Goal: Task Accomplishment & Management: Use online tool/utility

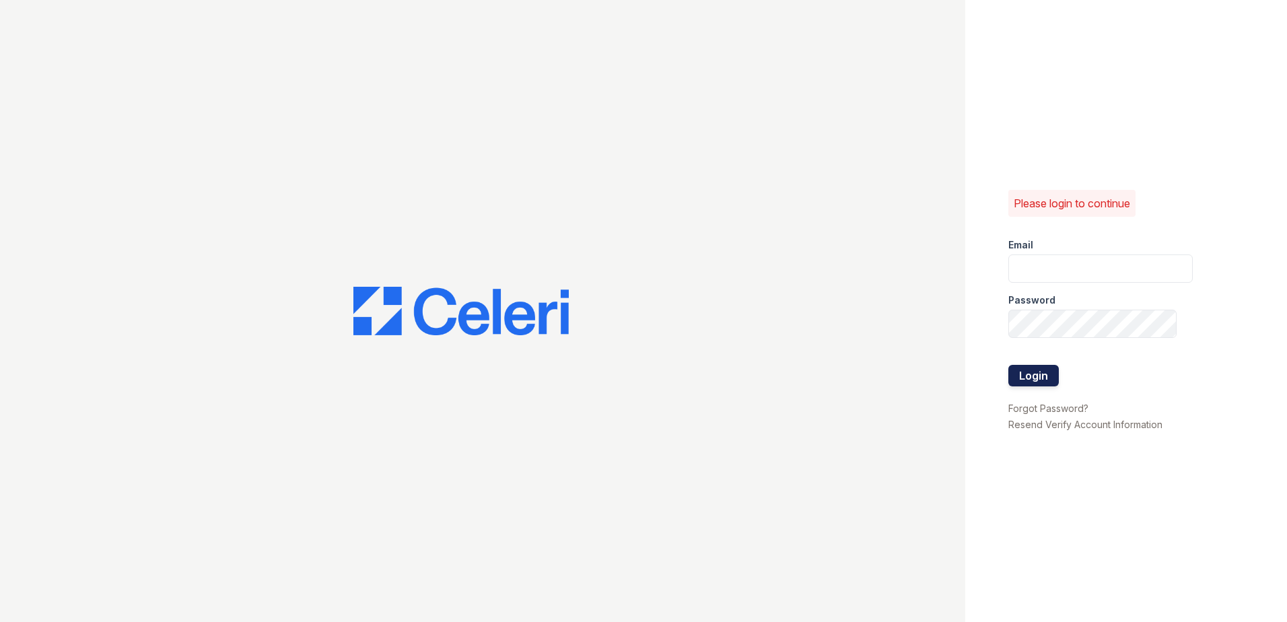
type input "renewwhitemarsh@trinity-pm.com"
click at [1031, 380] on button "Login" at bounding box center [1033, 376] width 50 height 22
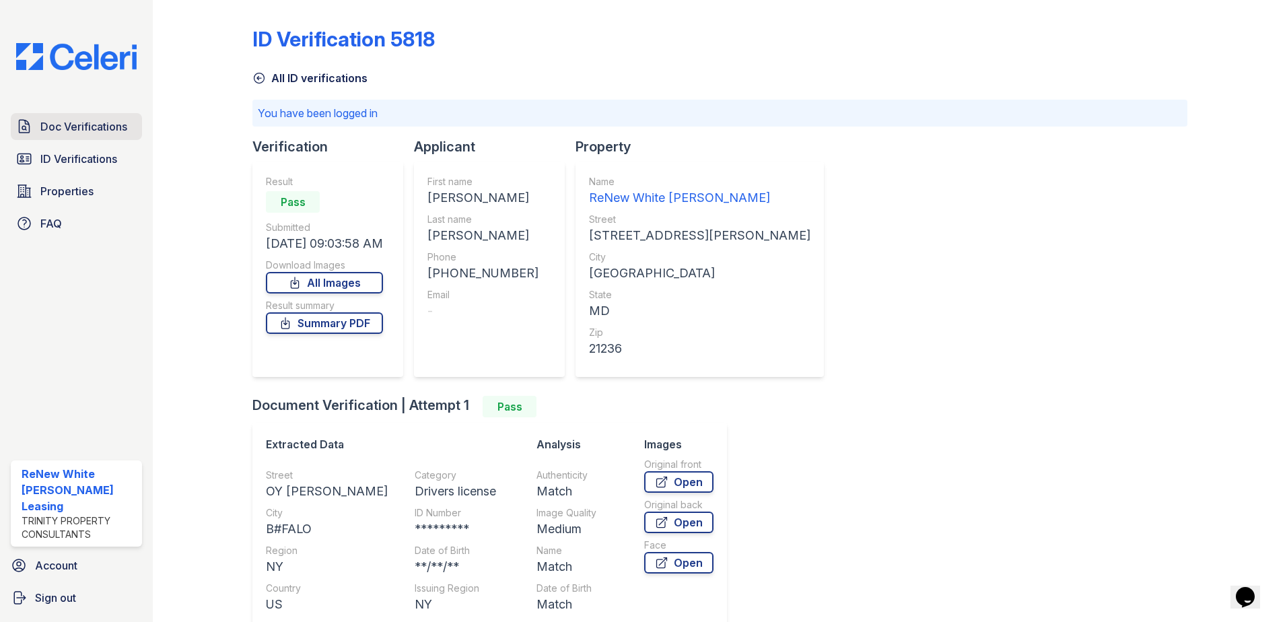
click at [65, 122] on span "Doc Verifications" at bounding box center [83, 126] width 87 height 16
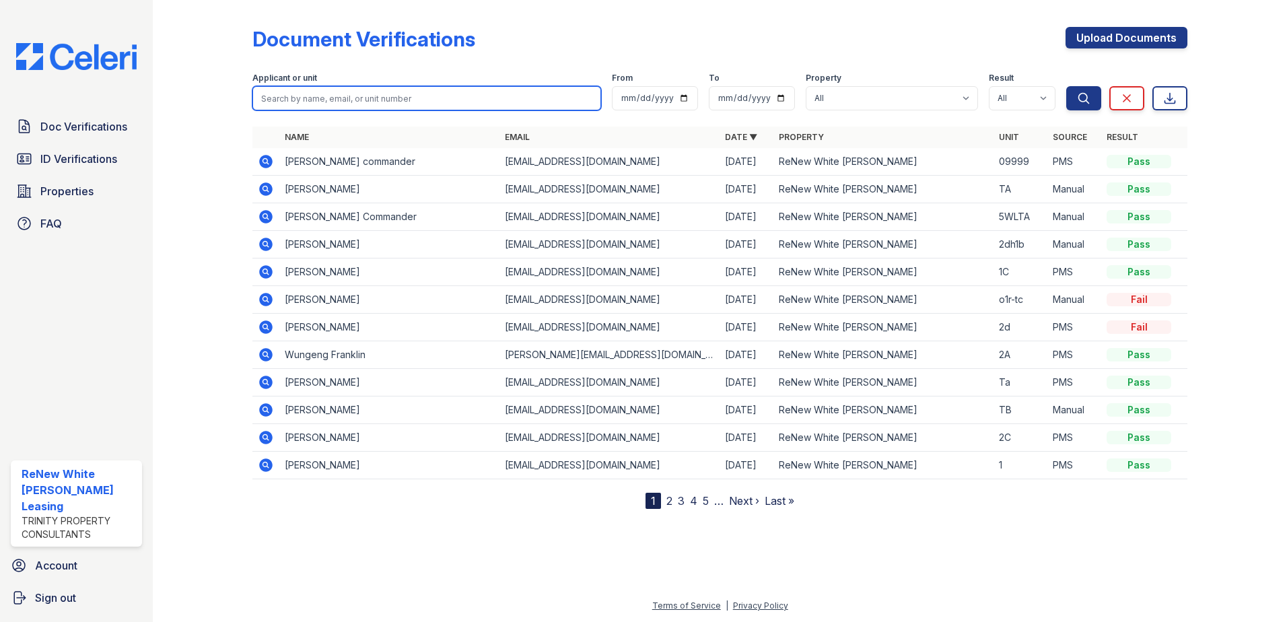
click at [303, 102] on input "search" at bounding box center [426, 98] width 349 height 24
type input "keith roundtree"
click at [1066, 86] on button "Search" at bounding box center [1083, 98] width 35 height 24
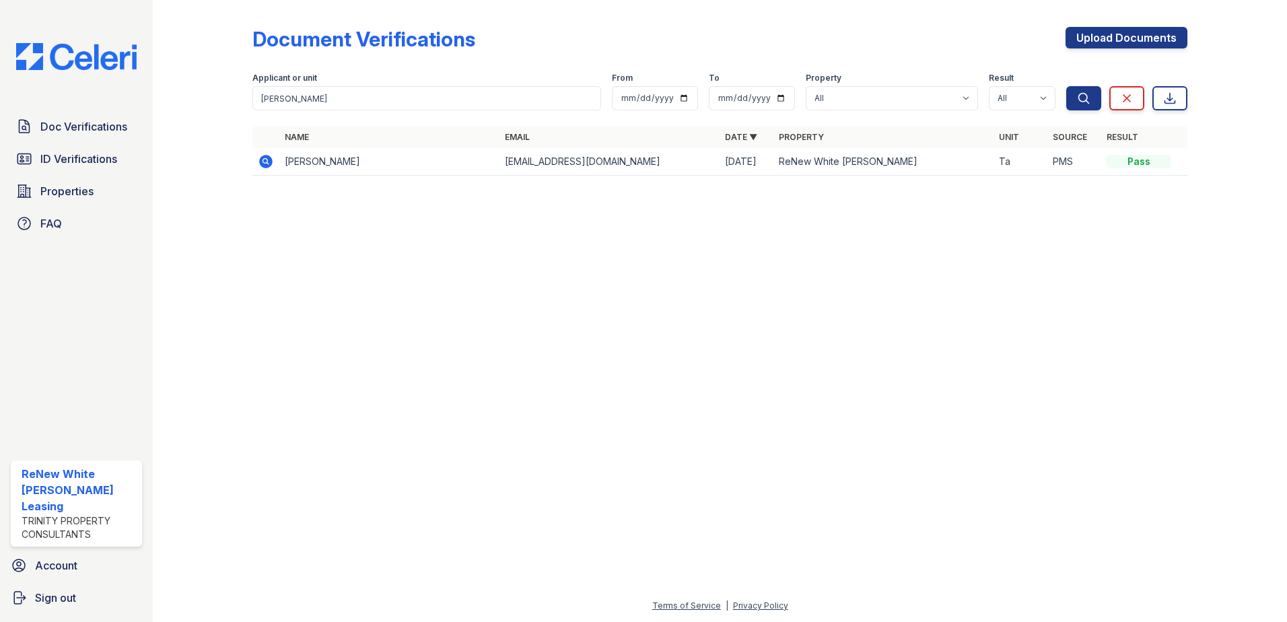
click at [270, 161] on icon at bounding box center [265, 161] width 13 height 13
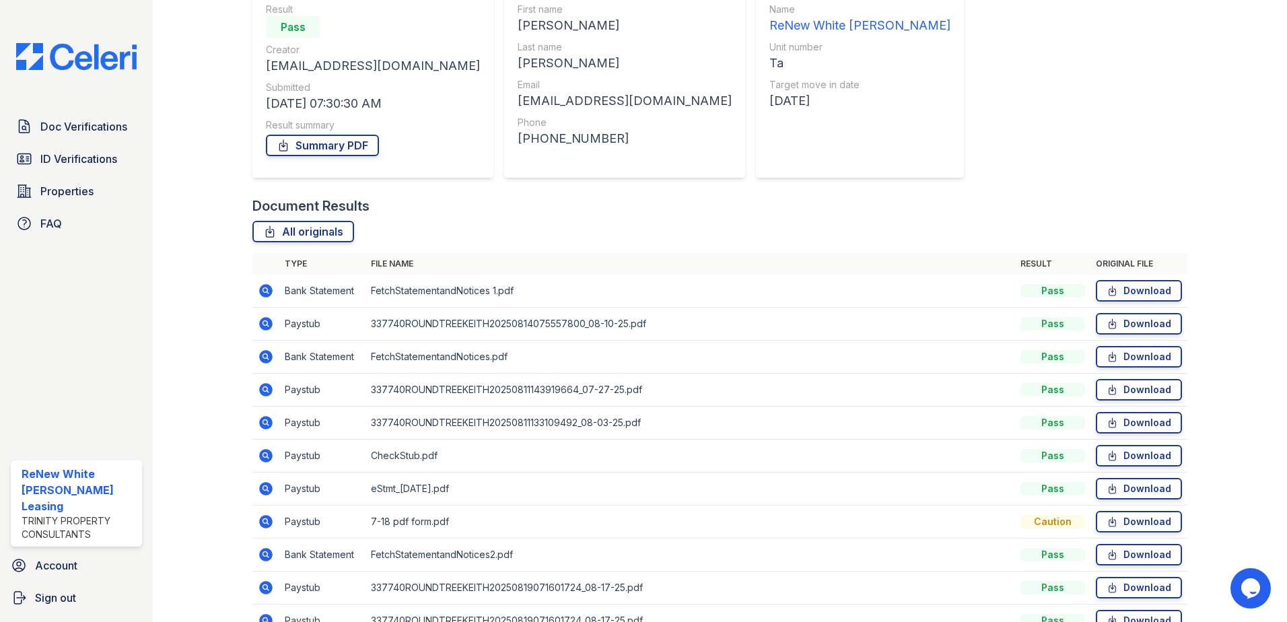
scroll to position [202, 0]
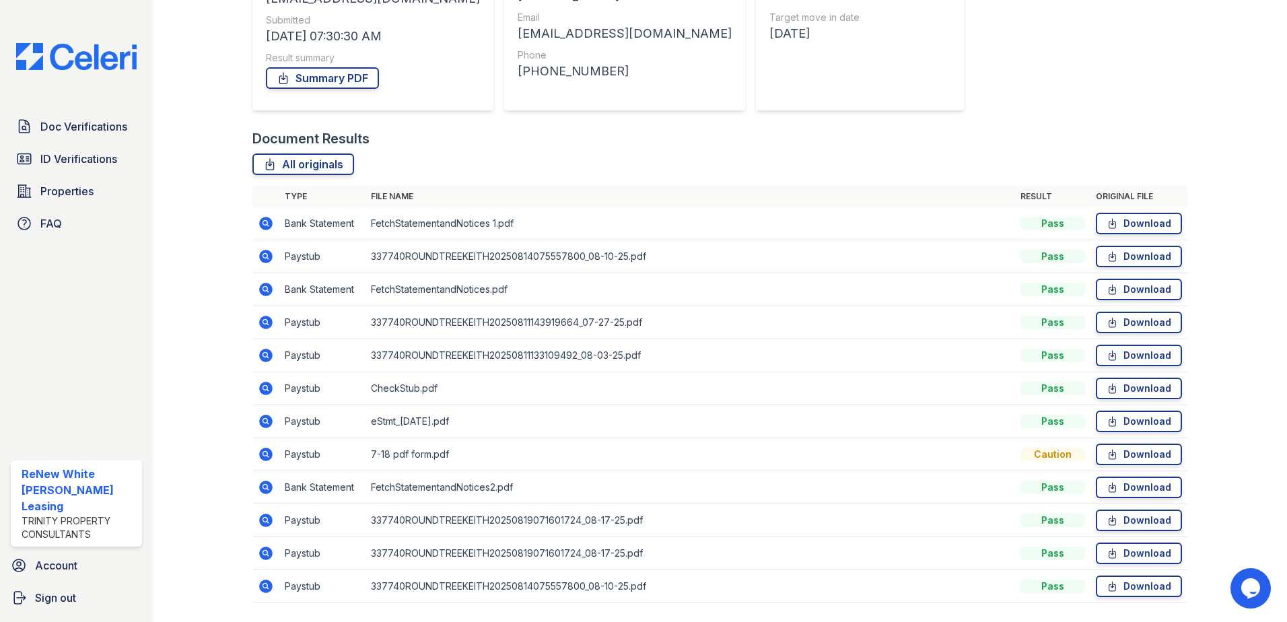
click at [264, 257] on icon at bounding box center [264, 255] width 3 height 3
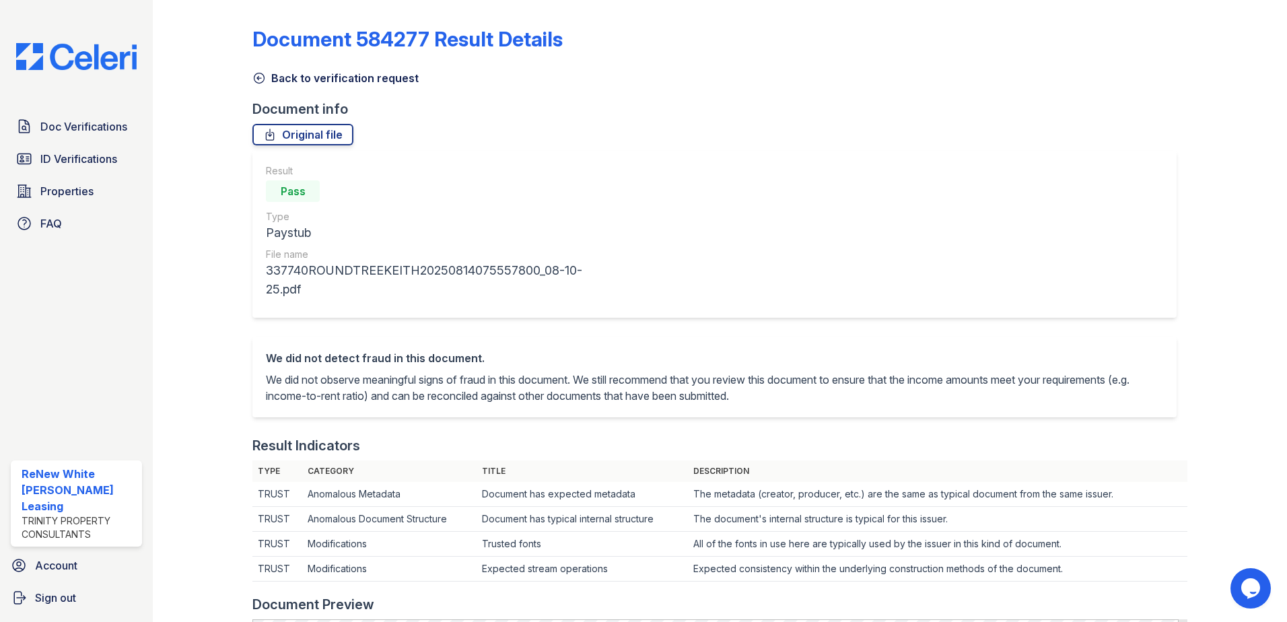
click at [263, 77] on icon at bounding box center [259, 78] width 10 height 10
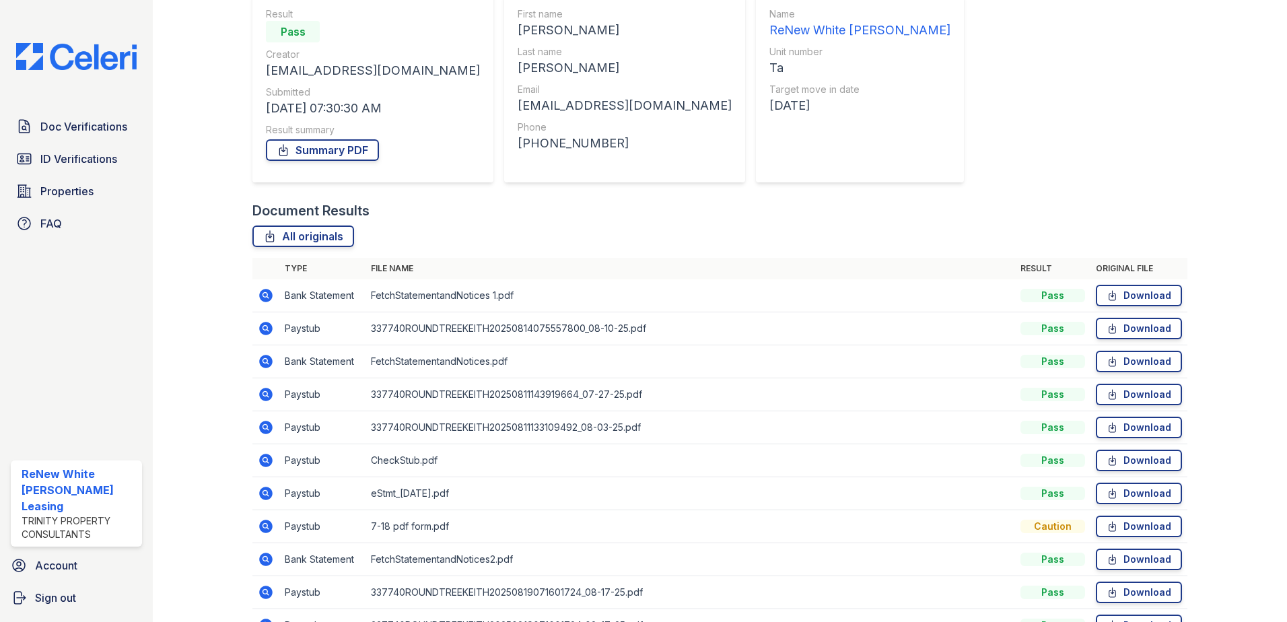
scroll to position [135, 0]
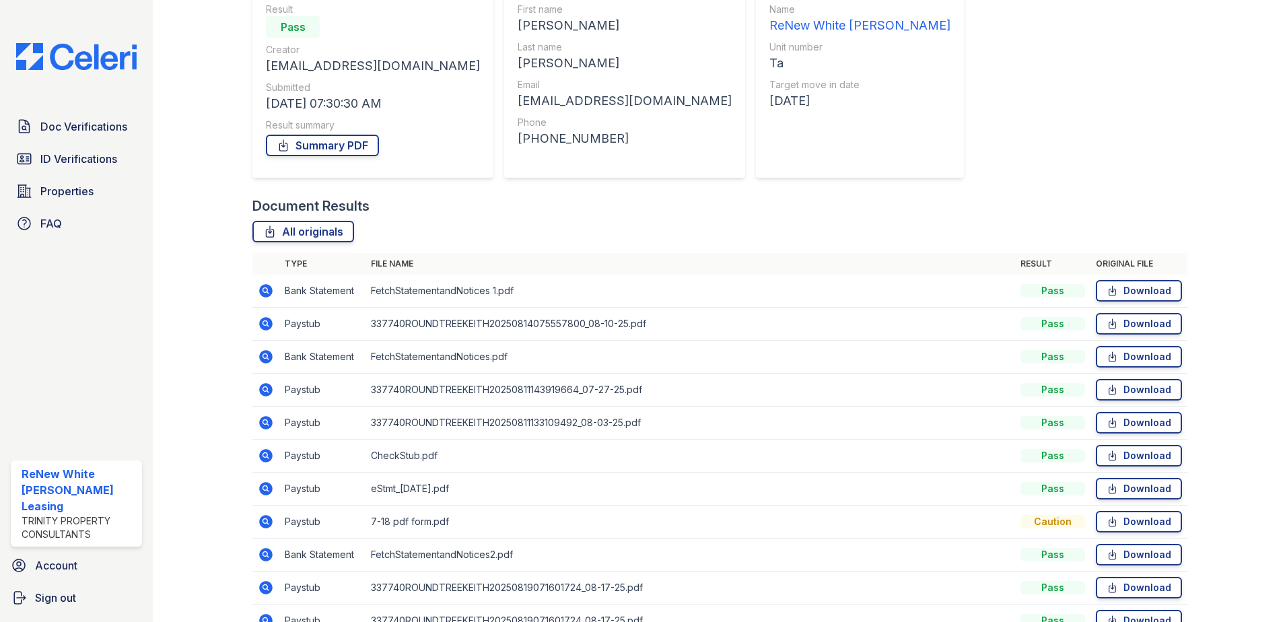
click at [265, 392] on icon at bounding box center [265, 389] width 13 height 13
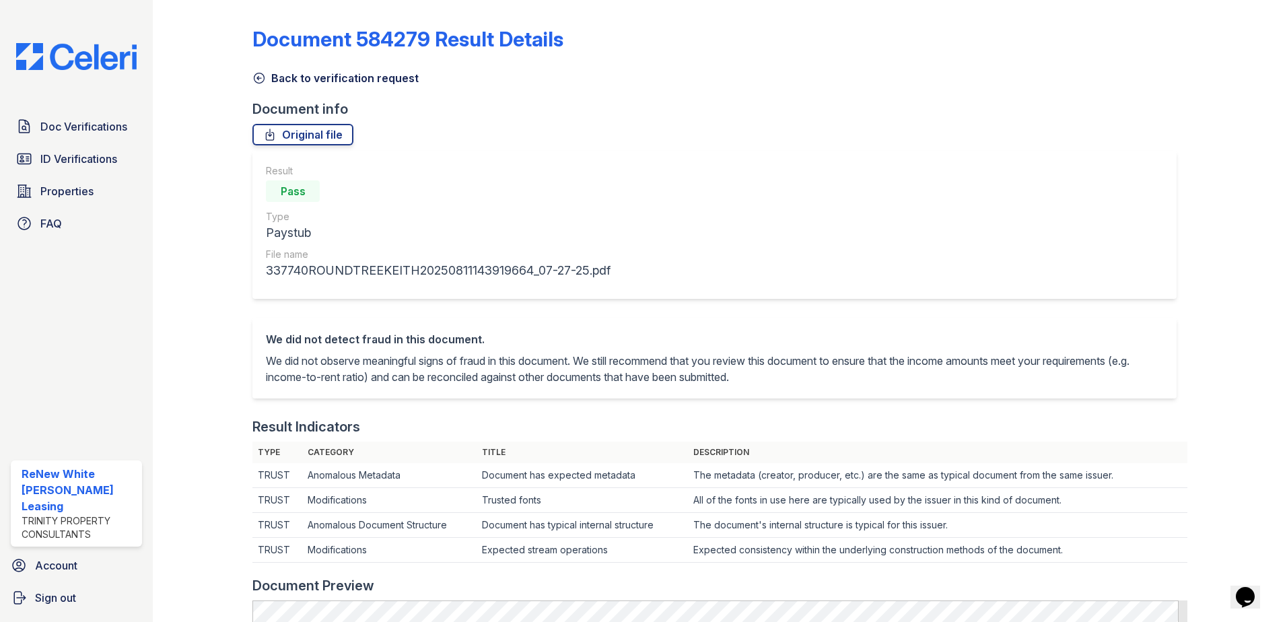
click at [258, 75] on icon at bounding box center [258, 77] width 13 height 13
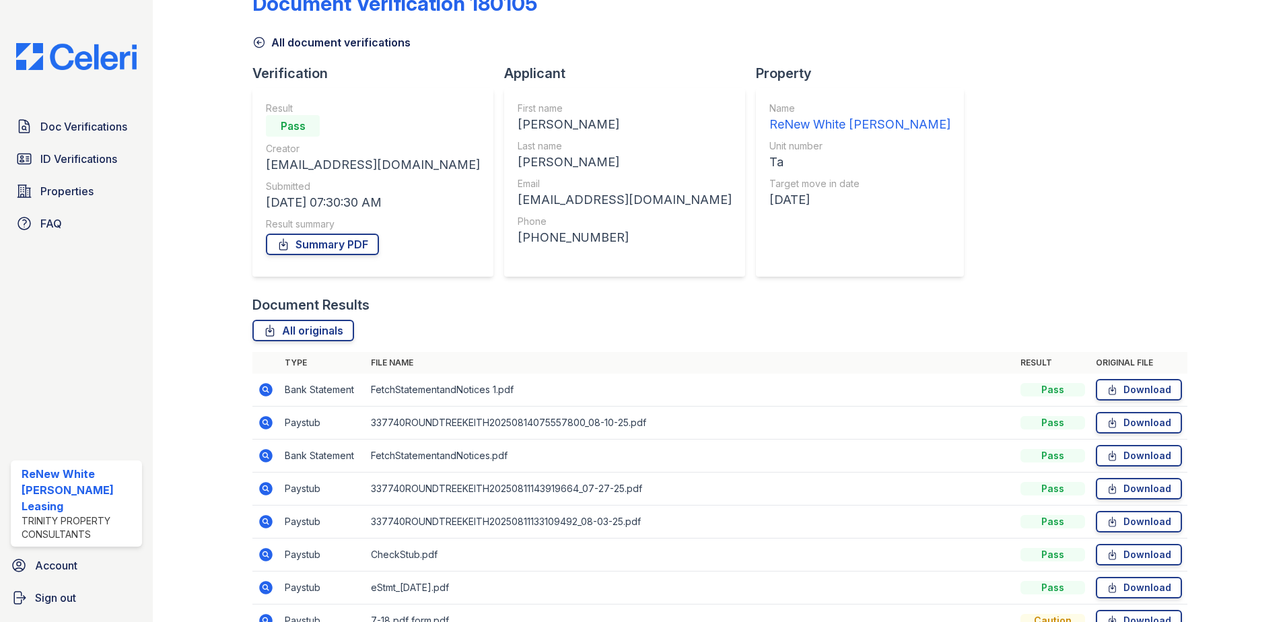
scroll to position [67, 0]
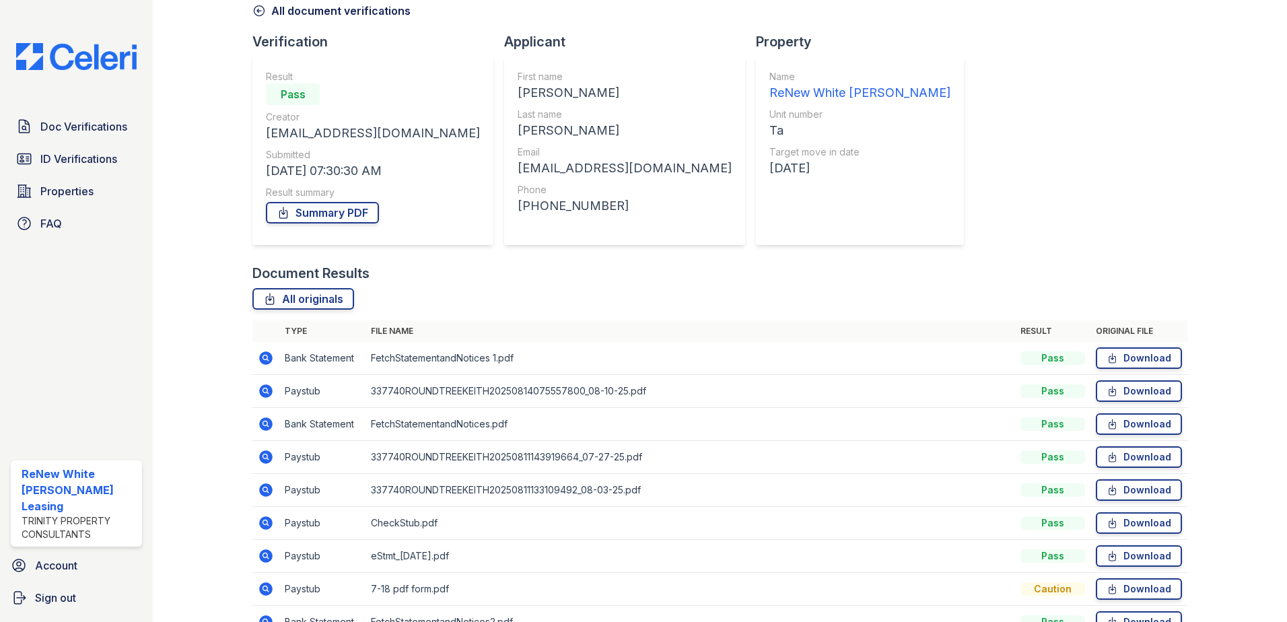
click at [264, 460] on icon at bounding box center [265, 456] width 13 height 13
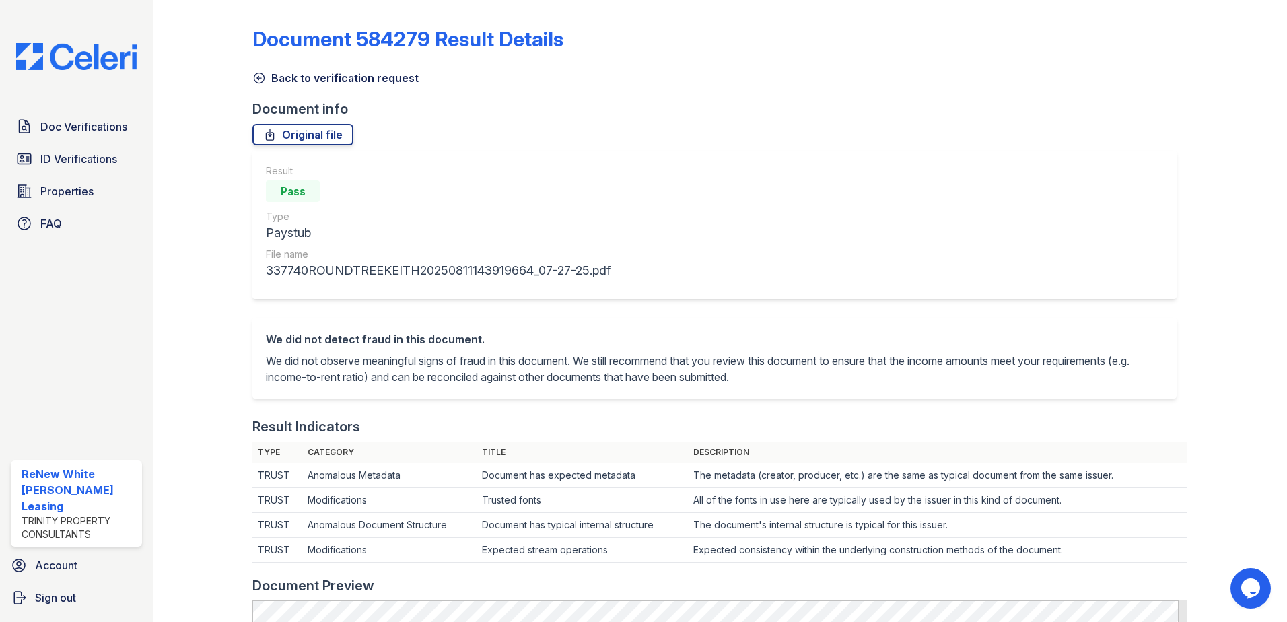
click at [256, 73] on icon at bounding box center [258, 77] width 13 height 13
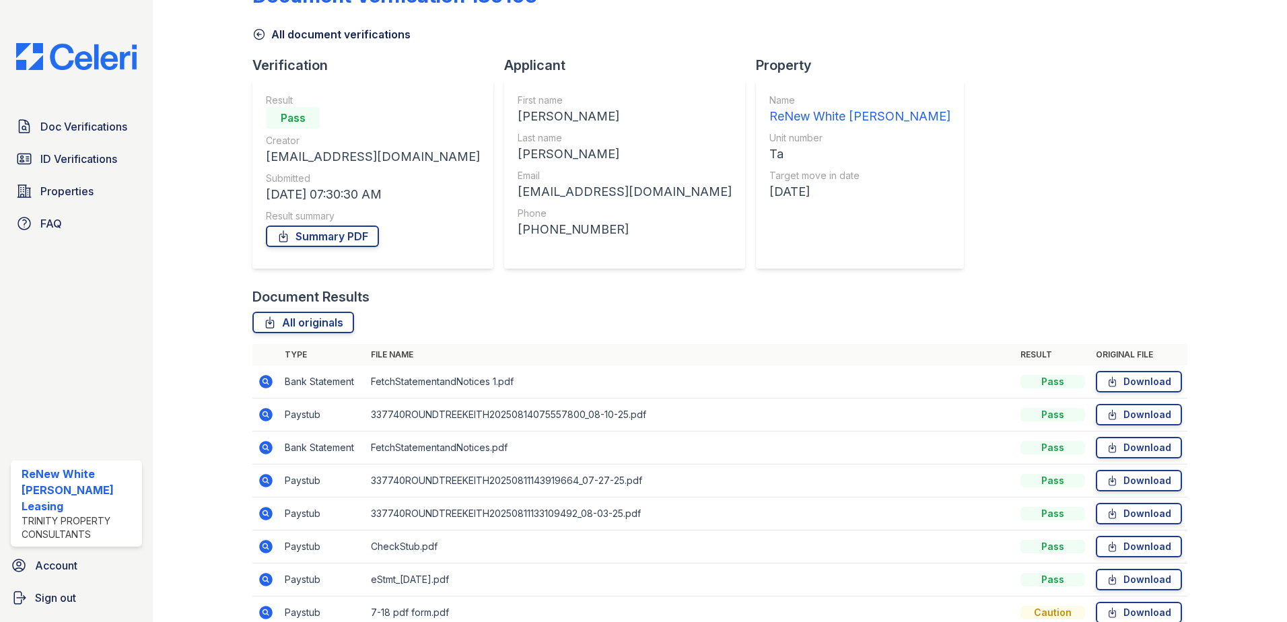
scroll to position [67, 0]
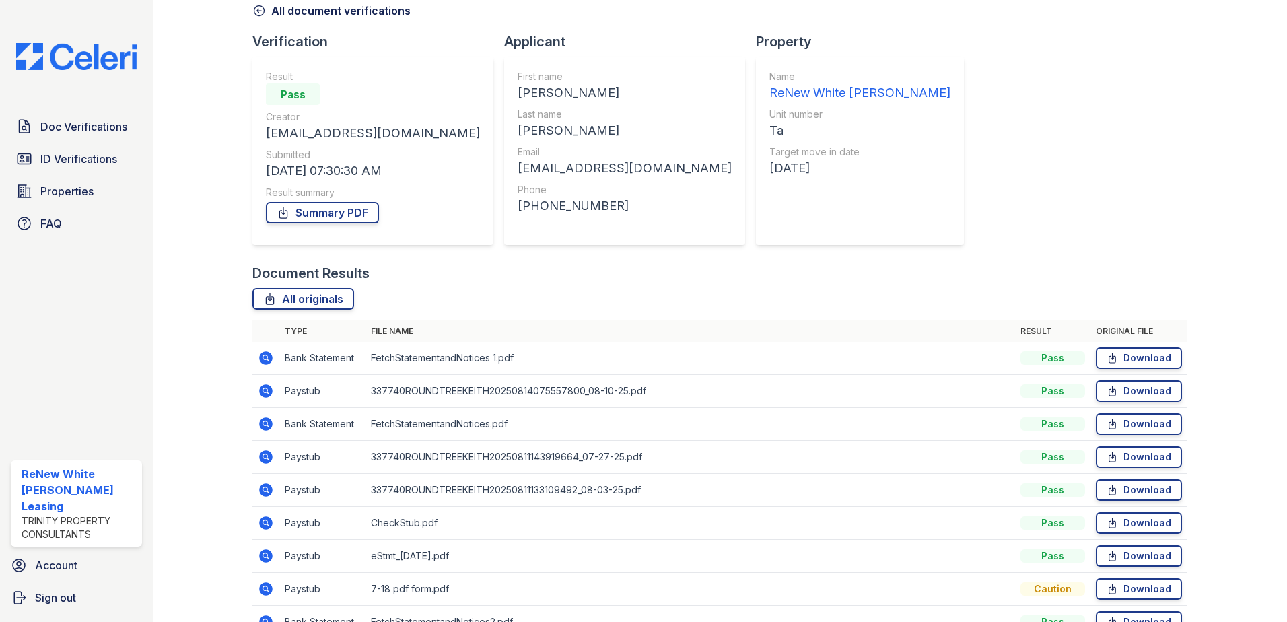
click at [268, 493] on icon at bounding box center [265, 489] width 13 height 13
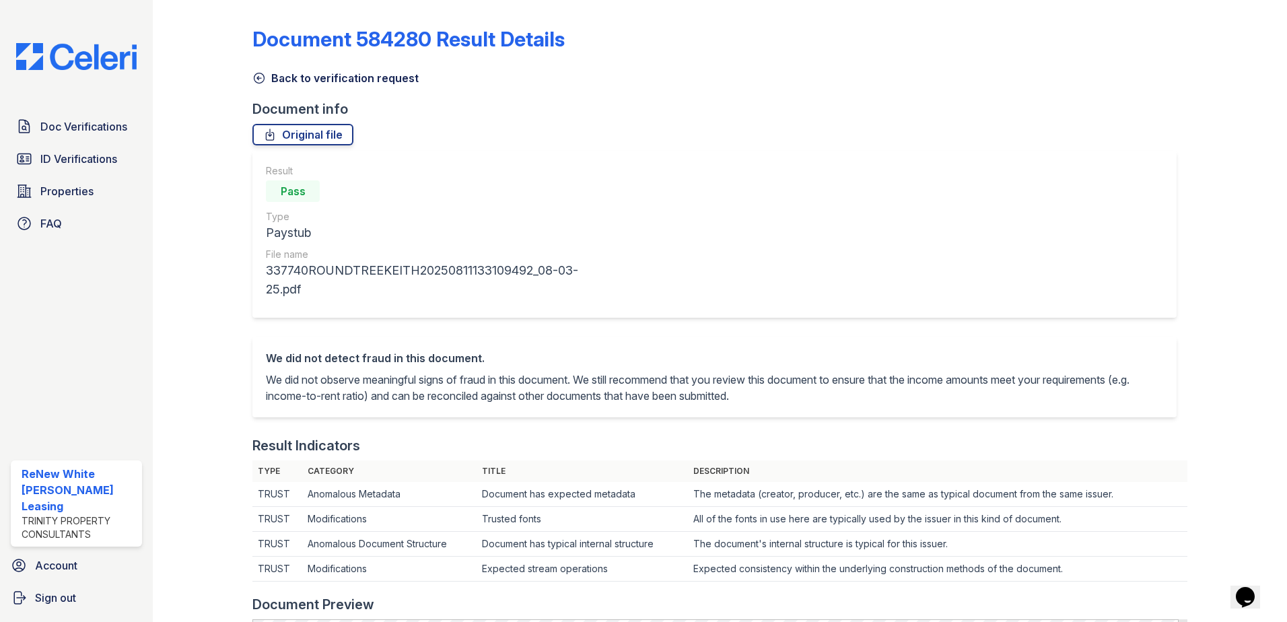
click at [258, 79] on icon at bounding box center [258, 77] width 13 height 13
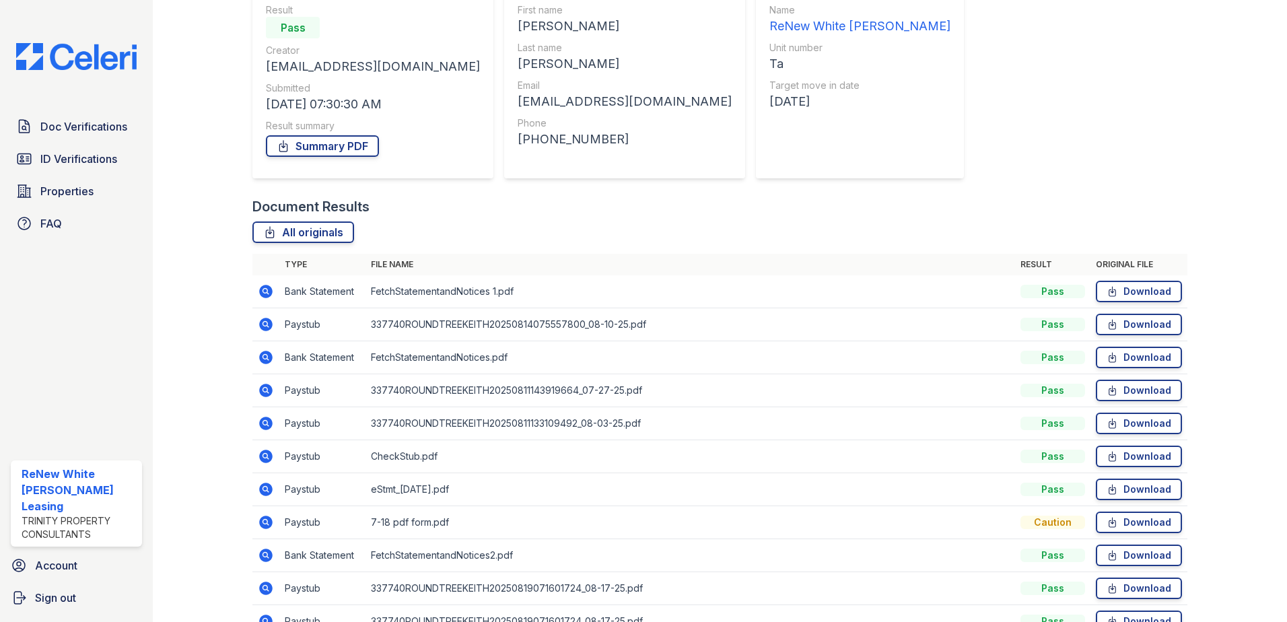
scroll to position [135, 0]
click at [264, 423] on icon at bounding box center [264, 421] width 3 height 3
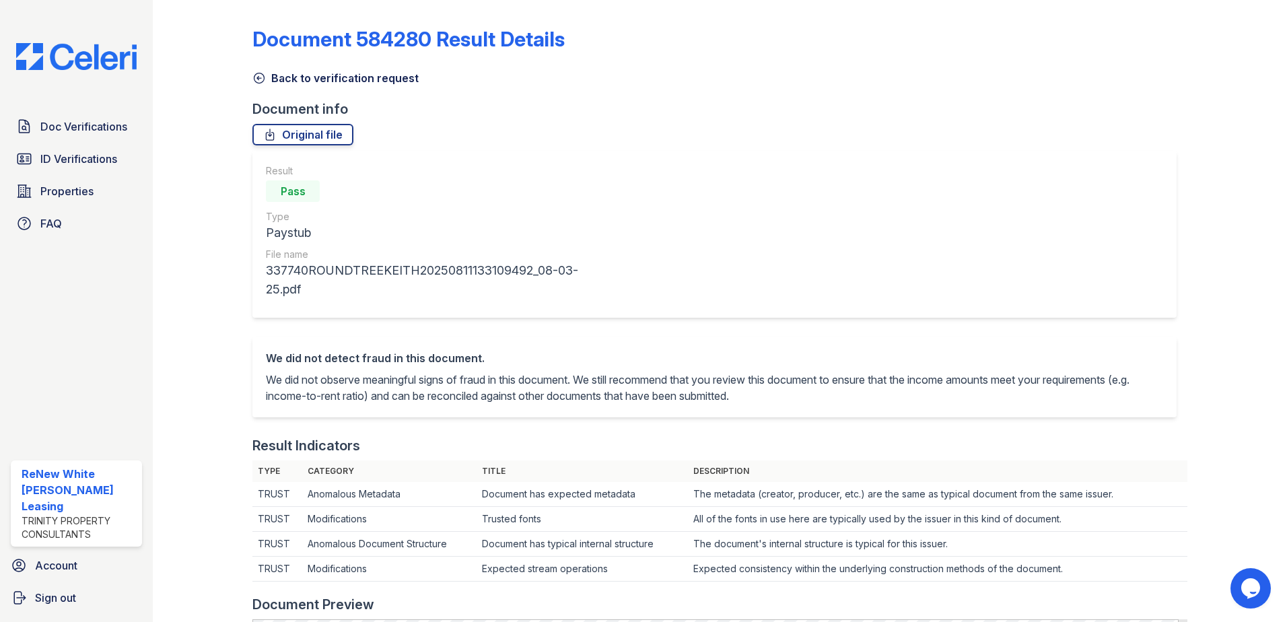
click at [256, 78] on icon at bounding box center [259, 78] width 10 height 10
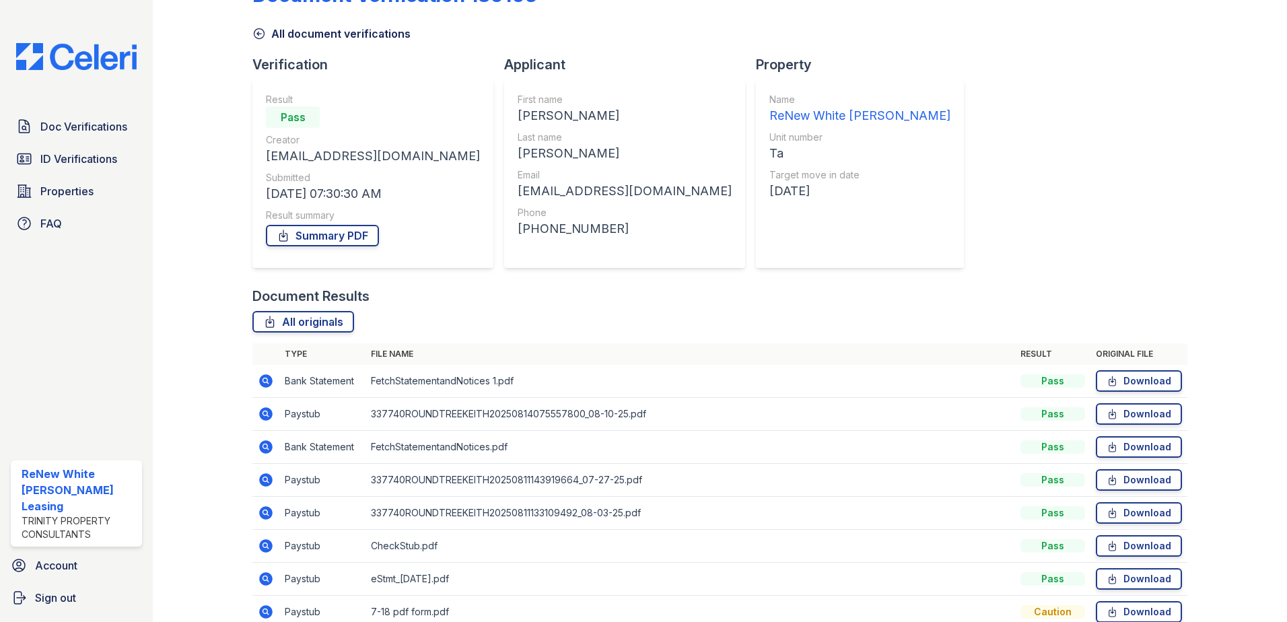
scroll to position [135, 0]
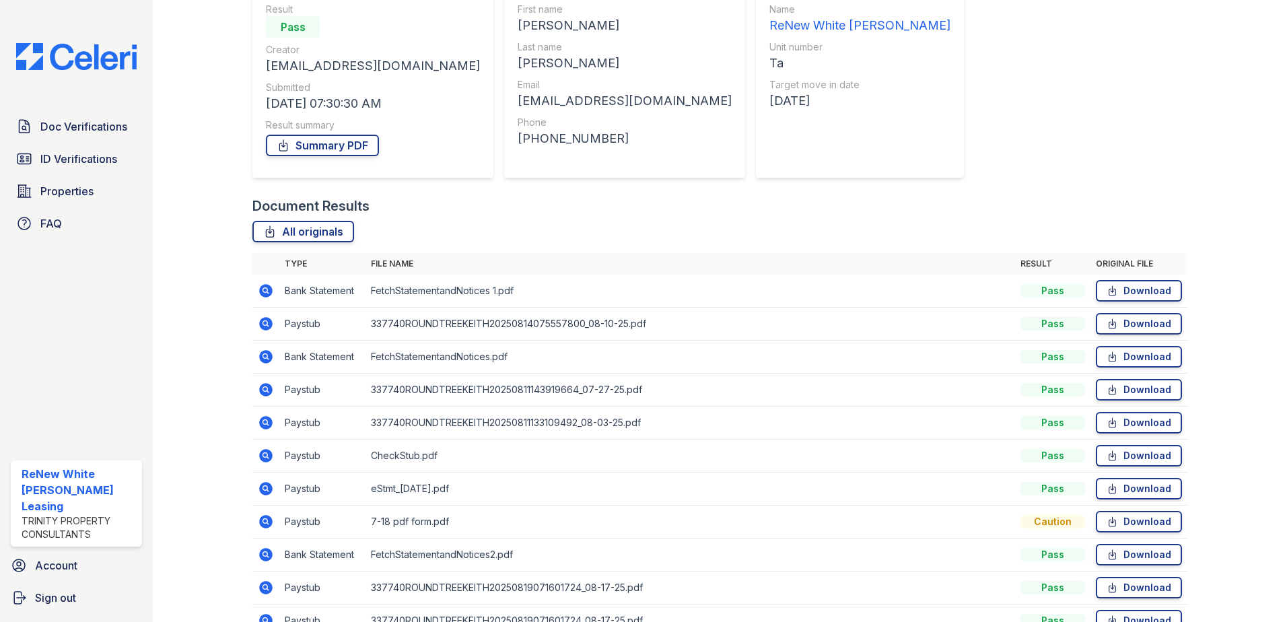
click at [268, 456] on icon at bounding box center [265, 455] width 13 height 13
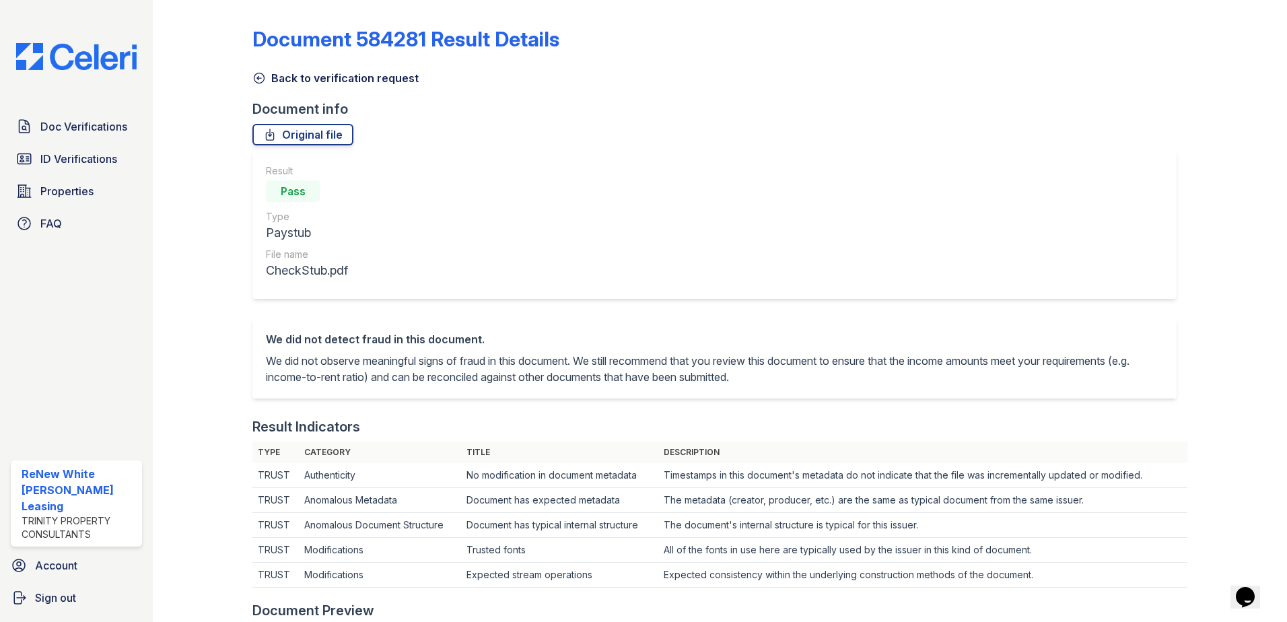
click at [256, 79] on icon at bounding box center [258, 77] width 13 height 13
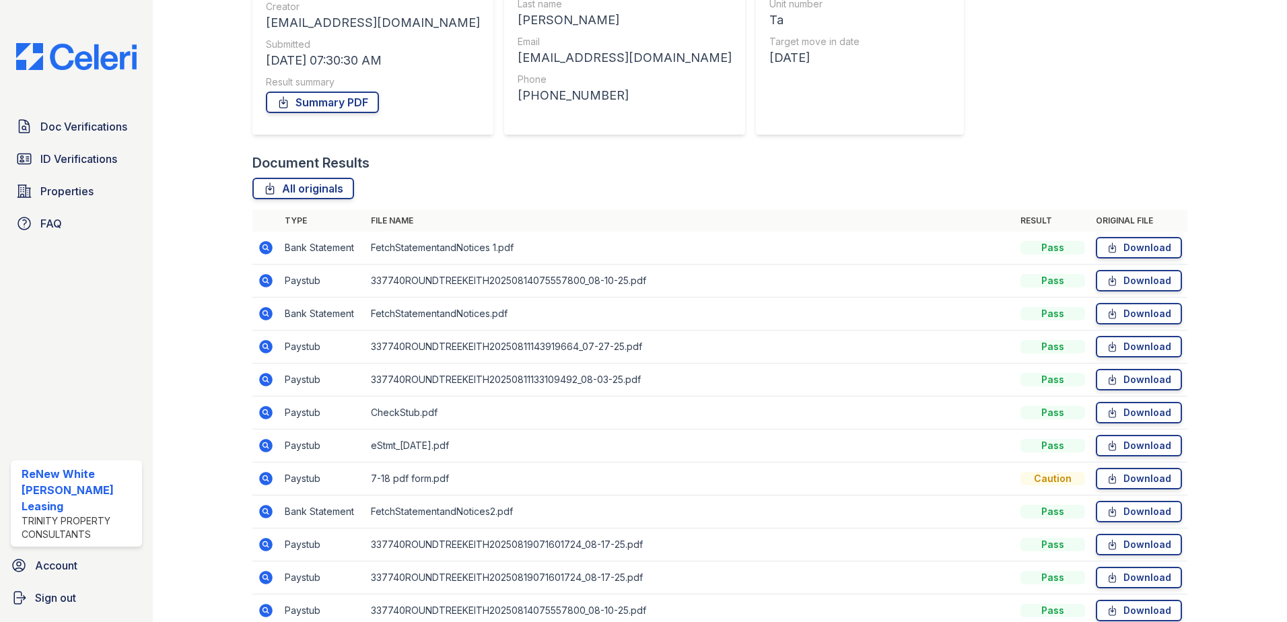
scroll to position [202, 0]
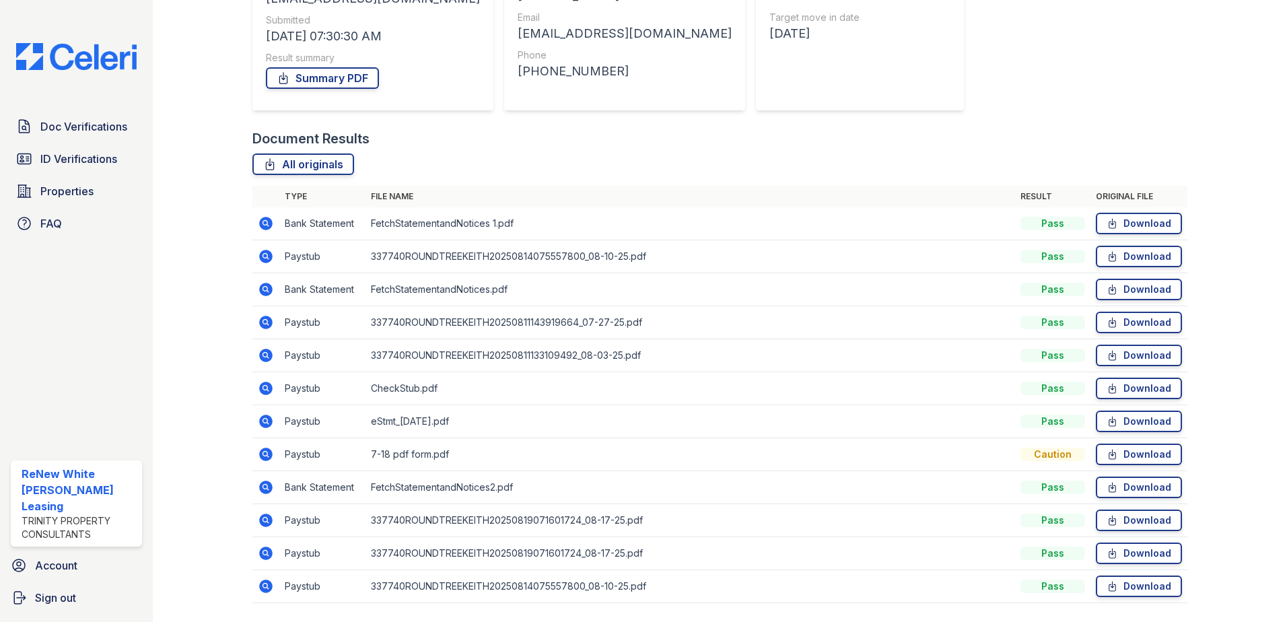
click at [265, 521] on icon at bounding box center [266, 520] width 16 height 16
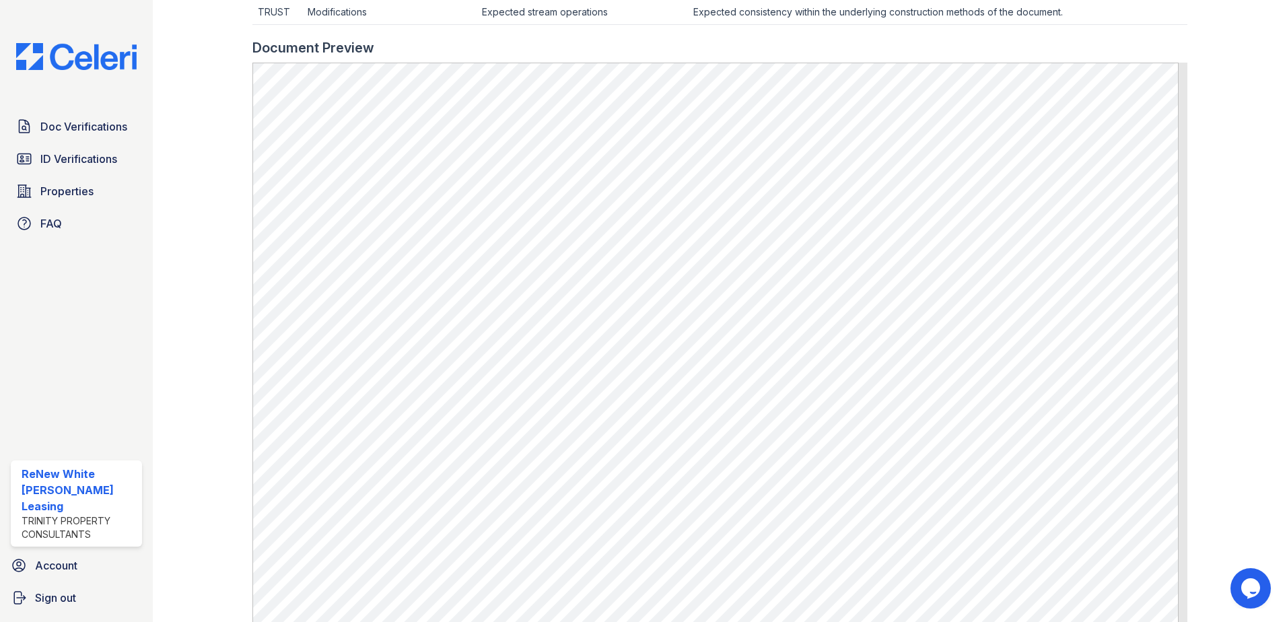
scroll to position [538, 0]
click at [52, 131] on span "Doc Verifications" at bounding box center [83, 126] width 87 height 16
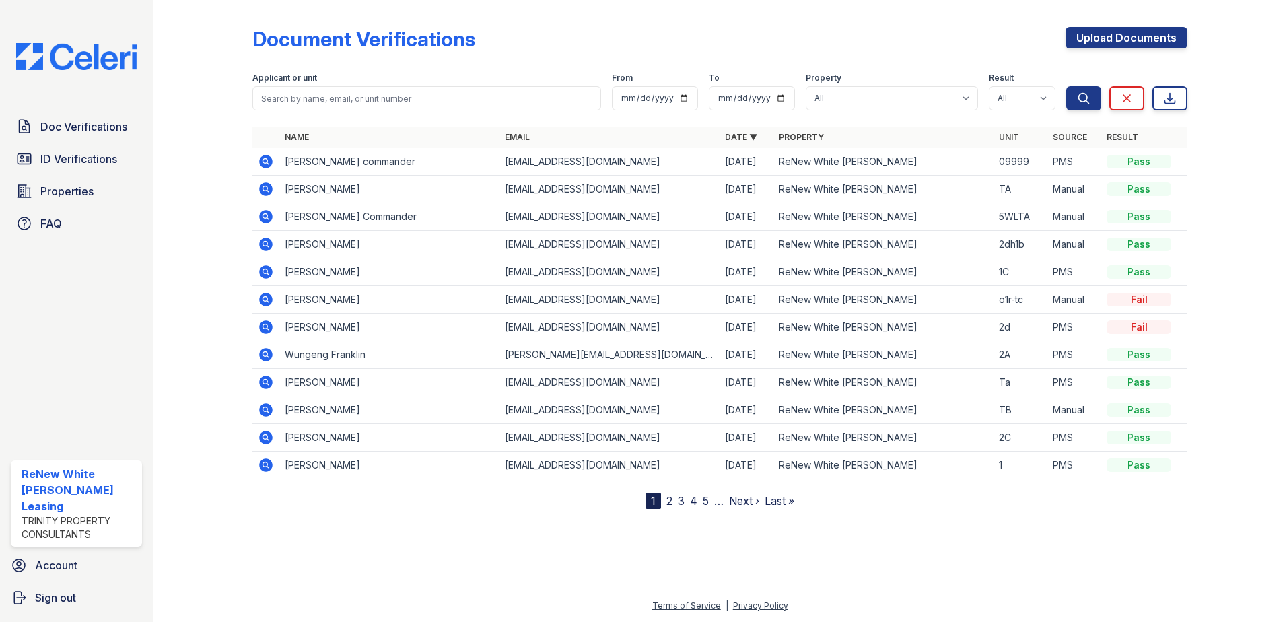
click at [666, 503] on link "2" at bounding box center [669, 500] width 6 height 13
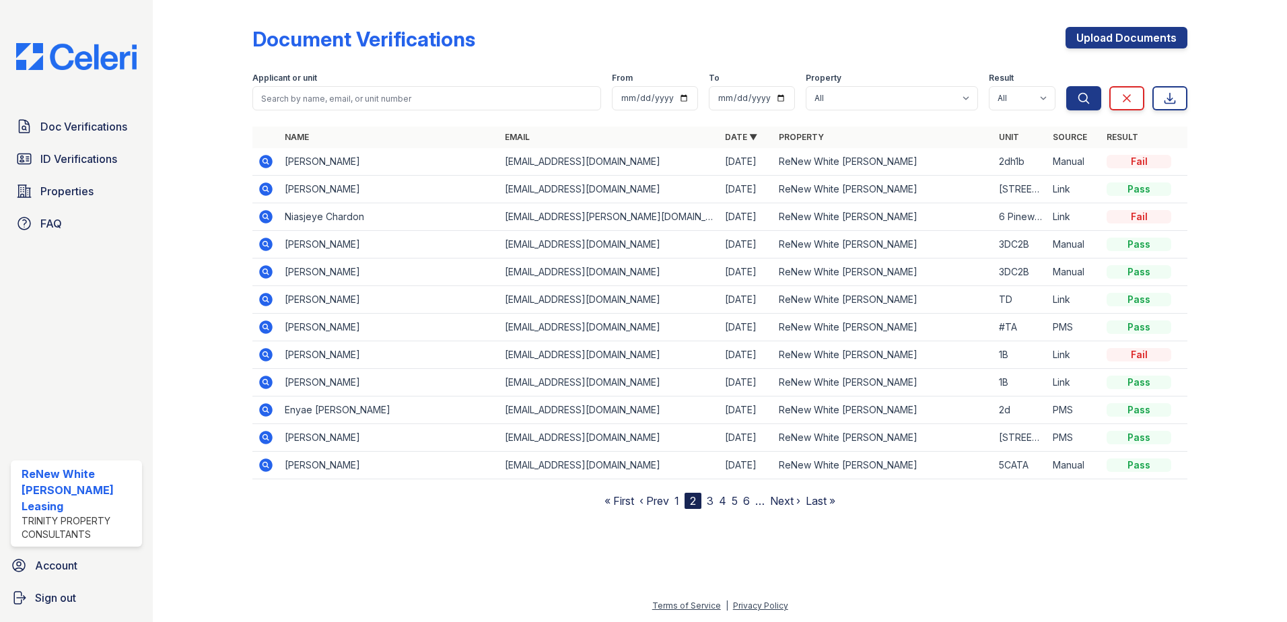
click at [711, 502] on link "3" at bounding box center [710, 500] width 7 height 13
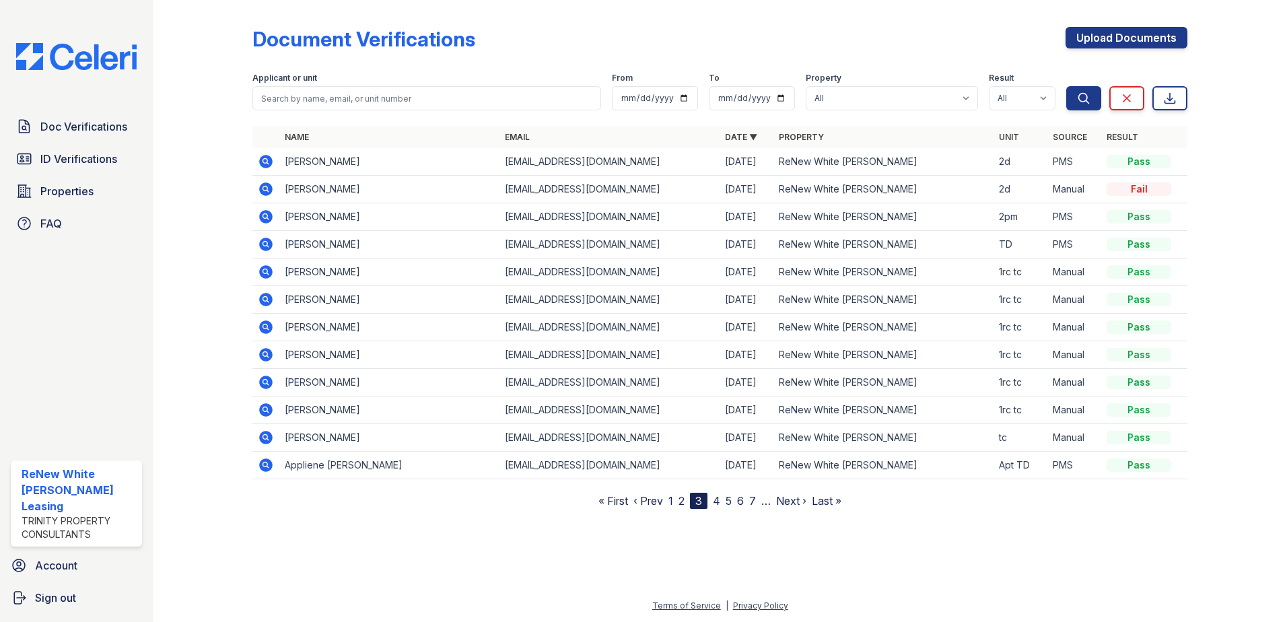
click at [269, 470] on icon at bounding box center [265, 464] width 13 height 13
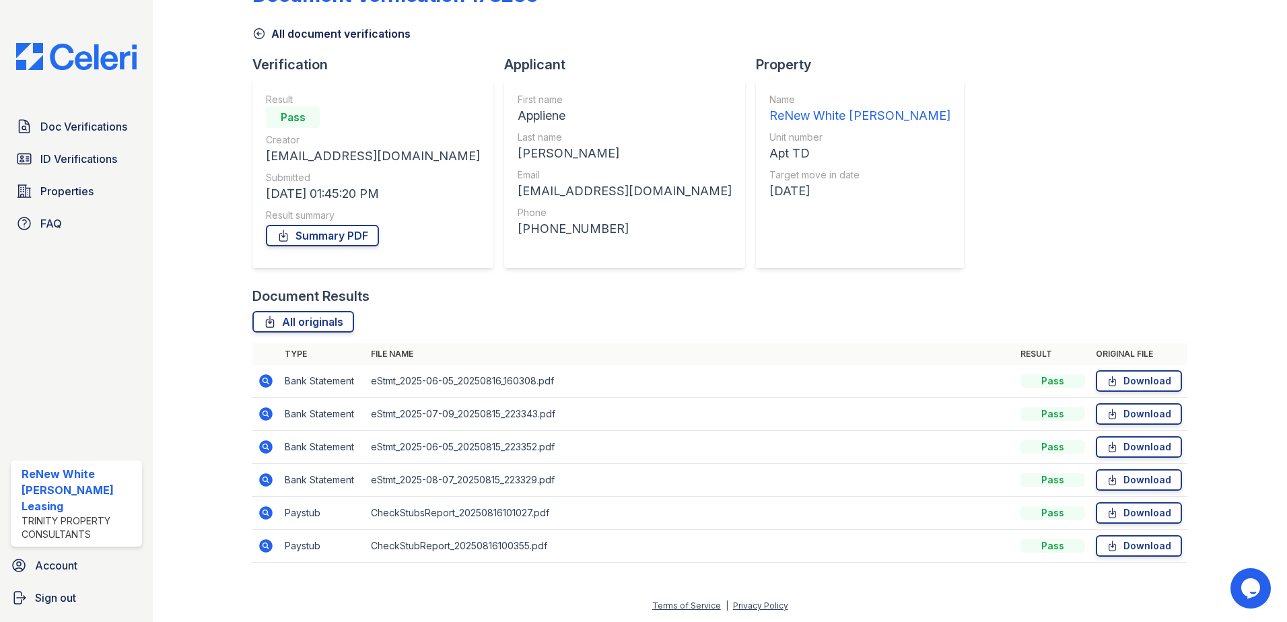
click at [267, 550] on icon at bounding box center [265, 545] width 13 height 13
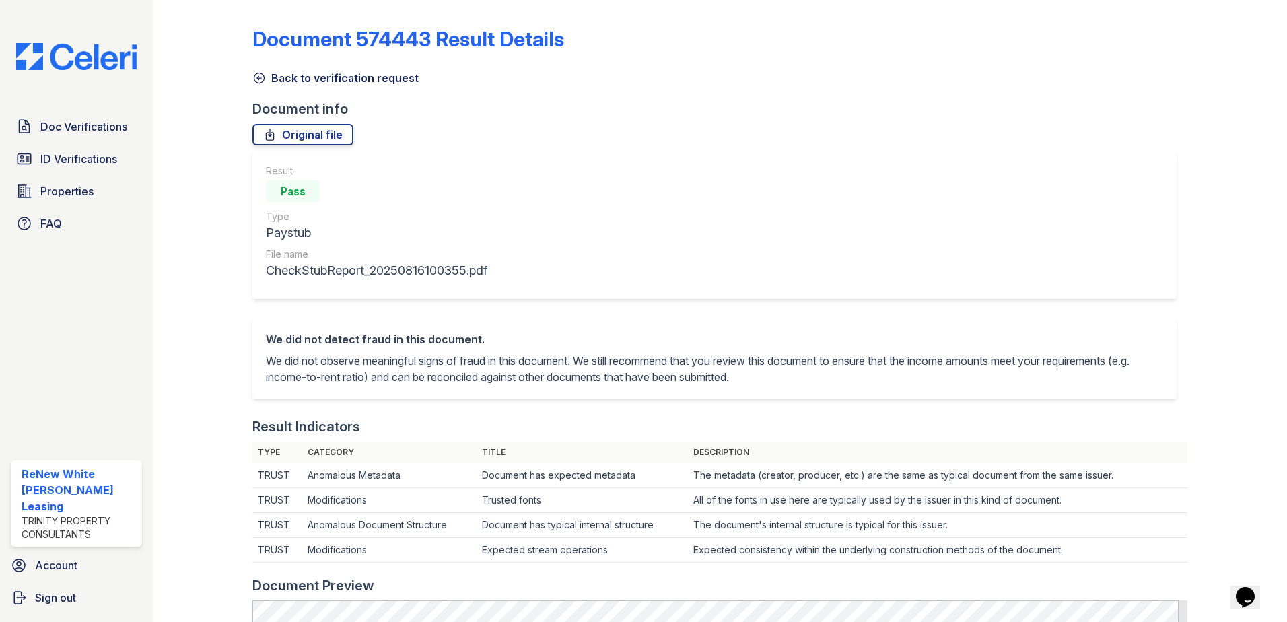
click at [263, 80] on icon at bounding box center [259, 78] width 10 height 10
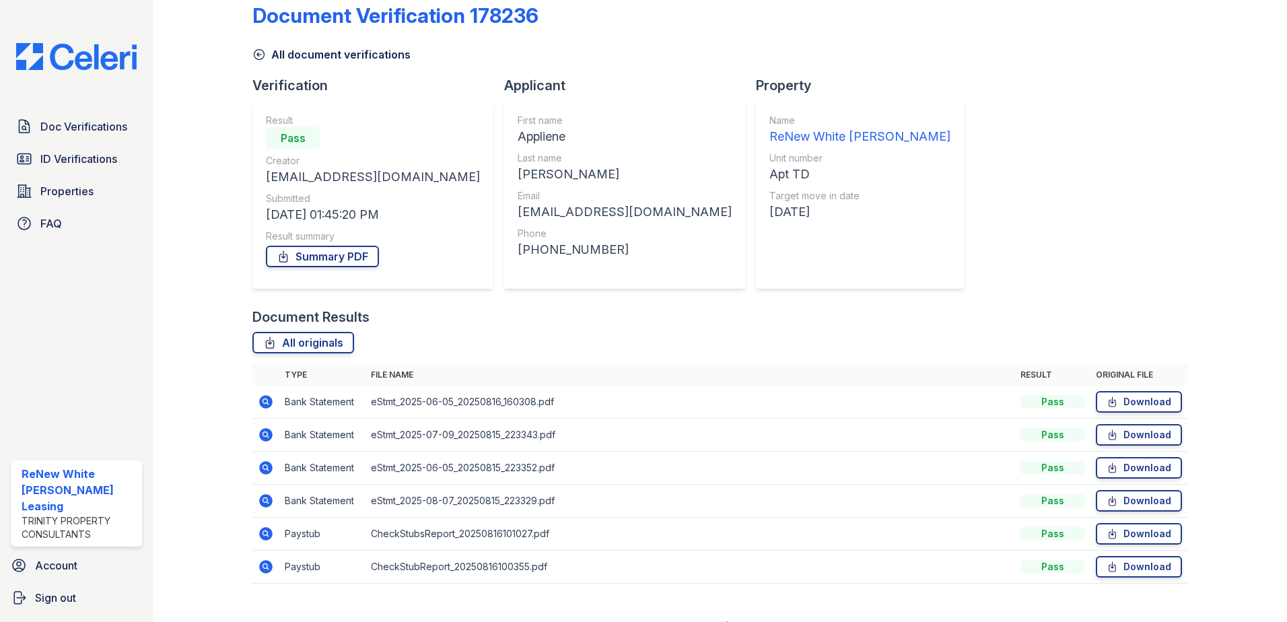
scroll to position [44, 0]
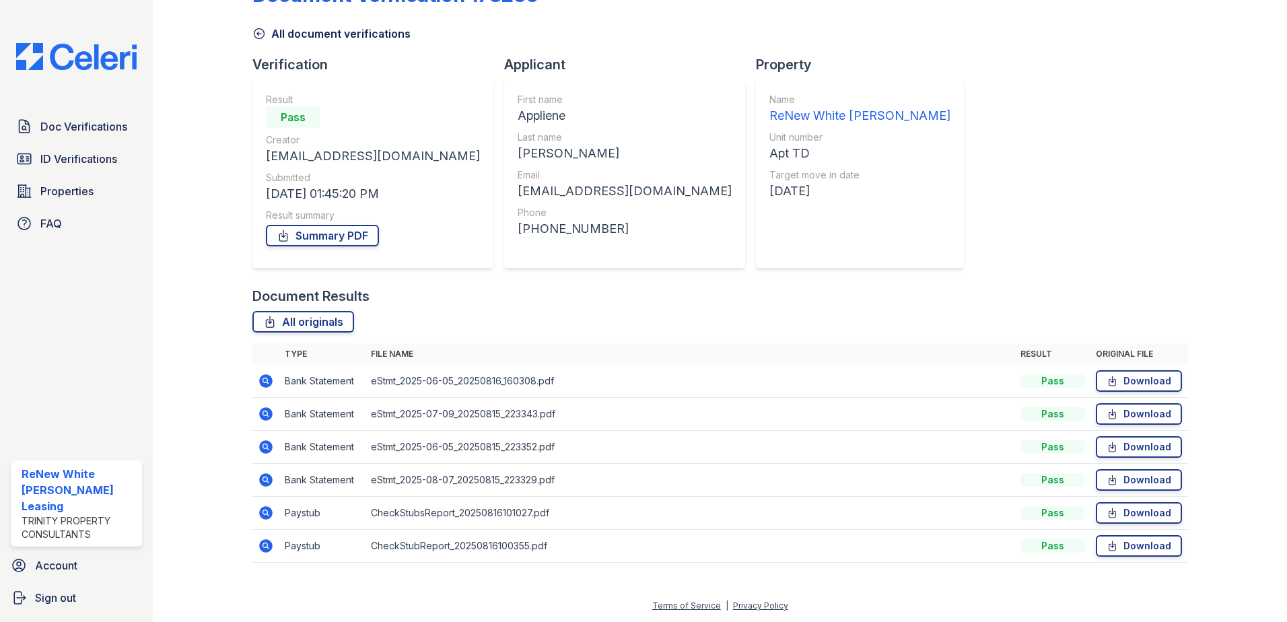
click at [261, 481] on icon at bounding box center [265, 479] width 13 height 13
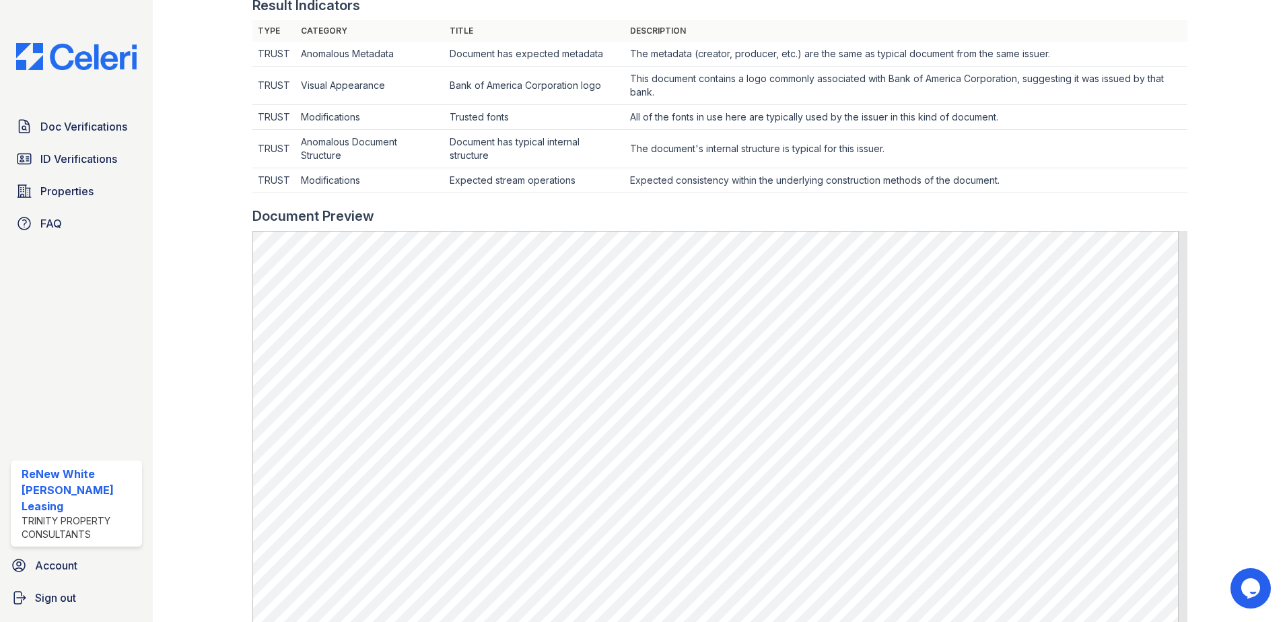
scroll to position [404, 0]
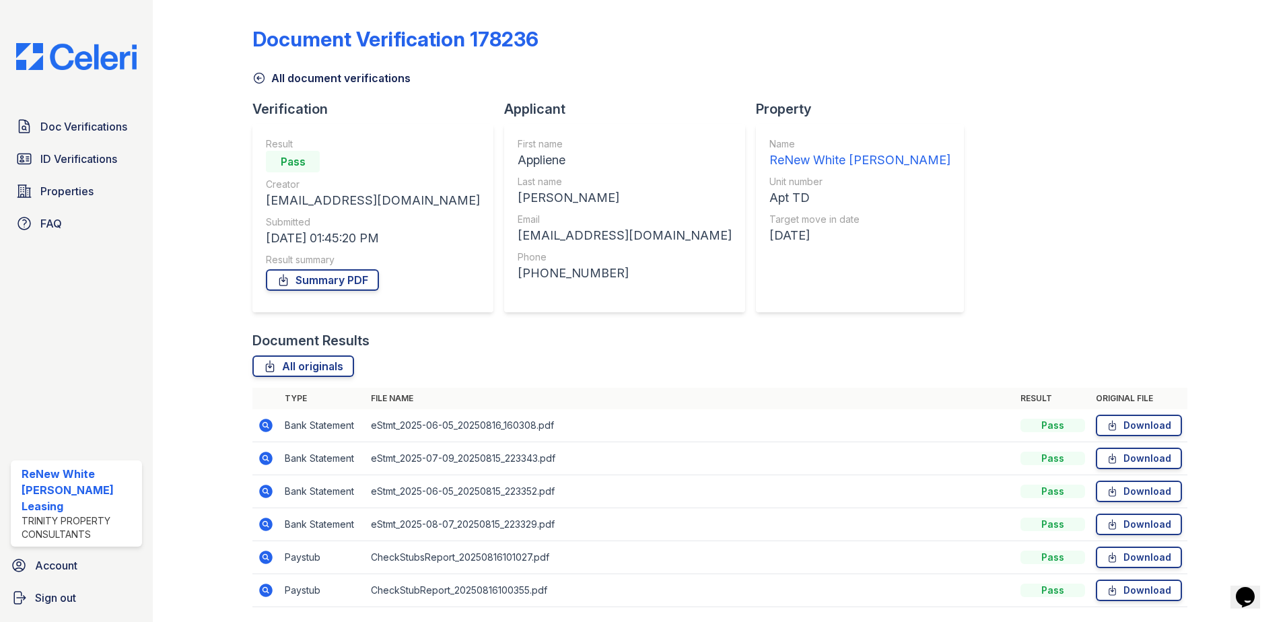
click at [265, 459] on icon at bounding box center [264, 457] width 3 height 3
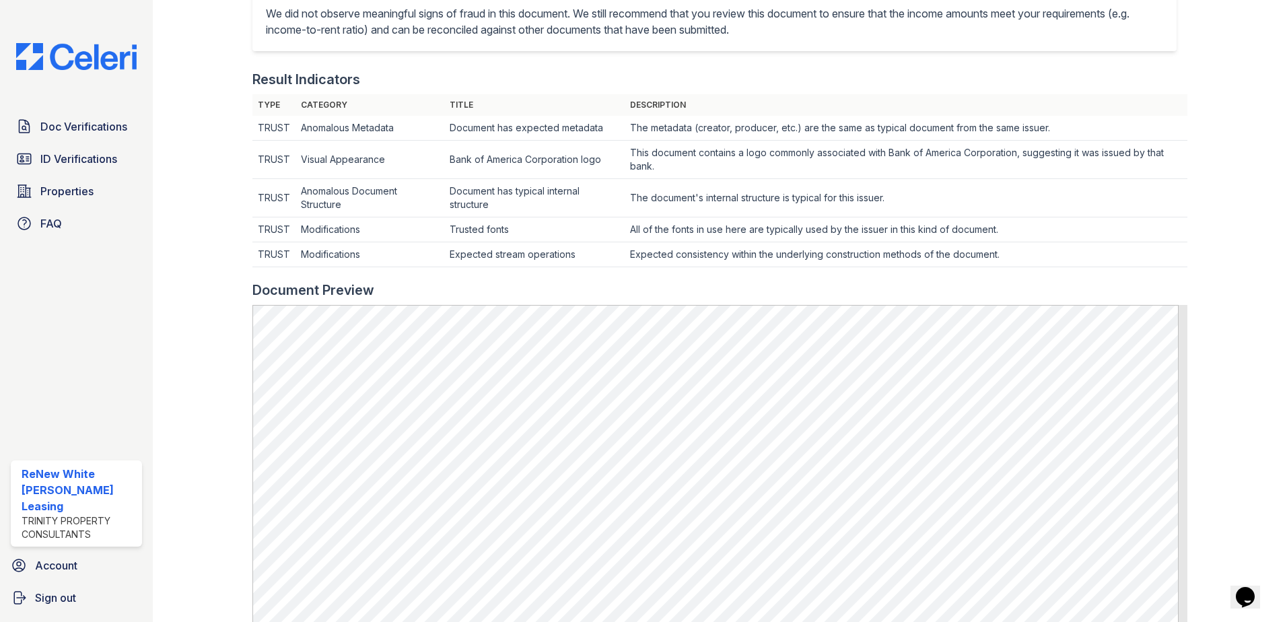
scroll to position [471, 0]
